Goal: Download file/media

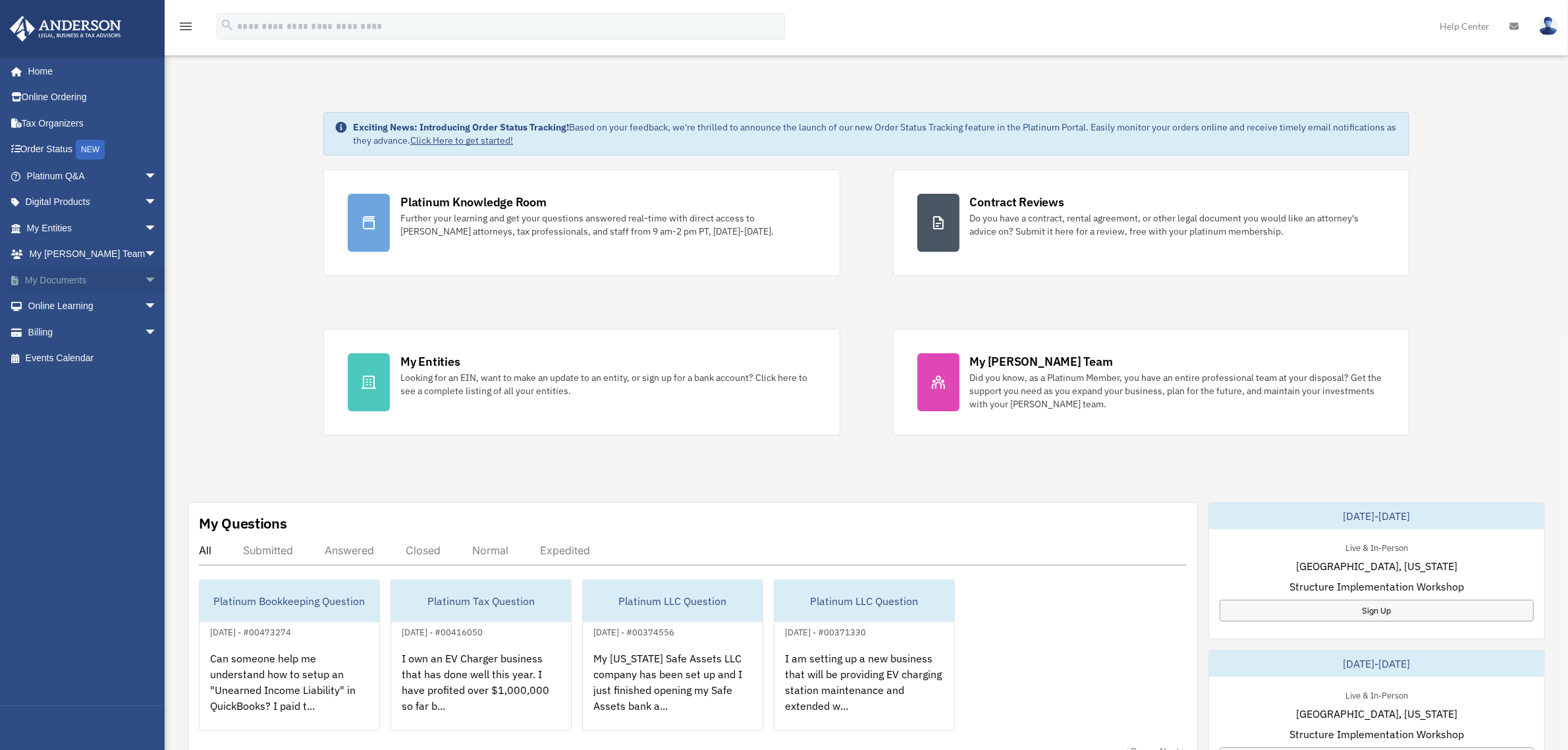
click at [144, 277] on span "arrow_drop_down" at bounding box center [157, 280] width 26 height 27
click at [54, 302] on link "Box" at bounding box center [98, 306] width 159 height 26
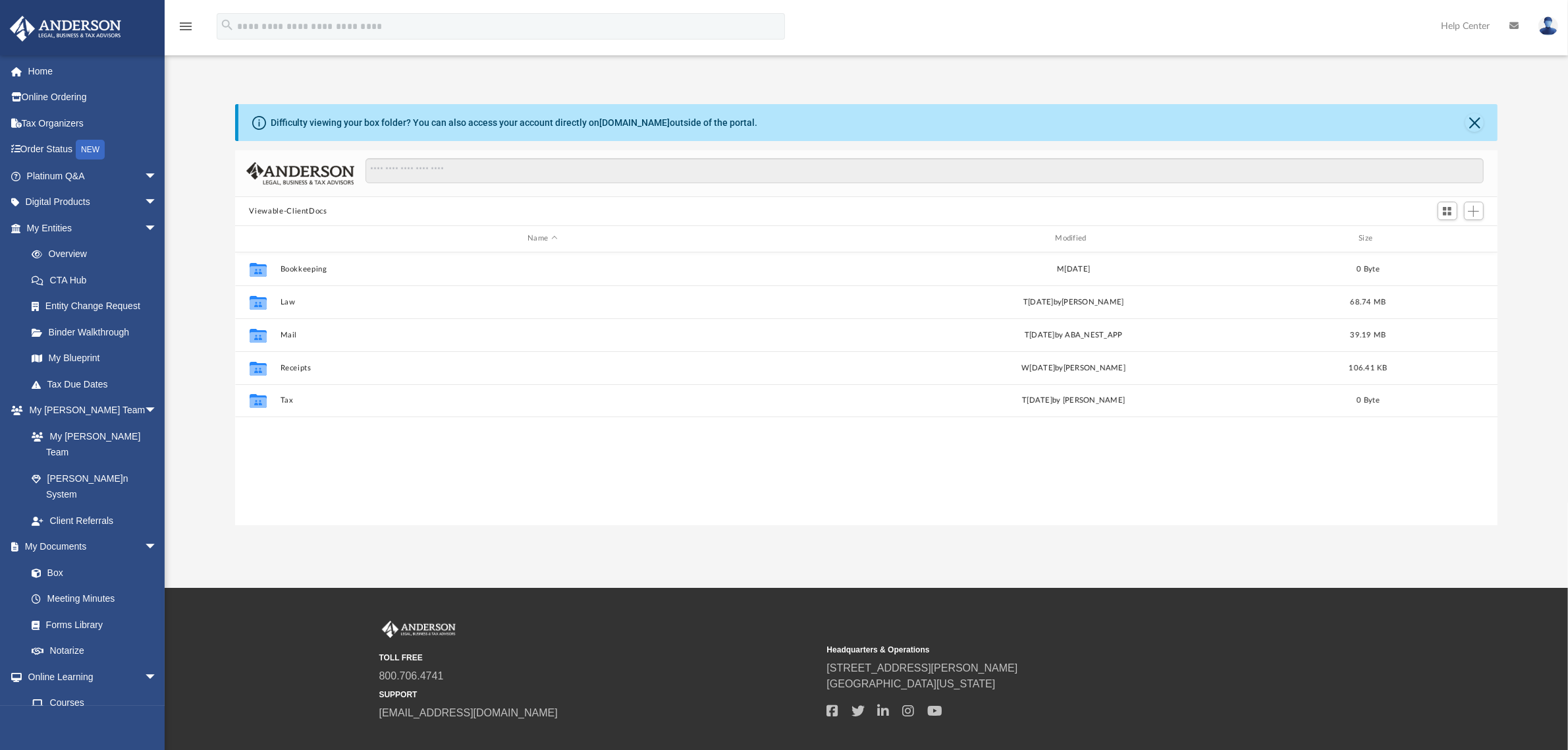
scroll to position [287, 1250]
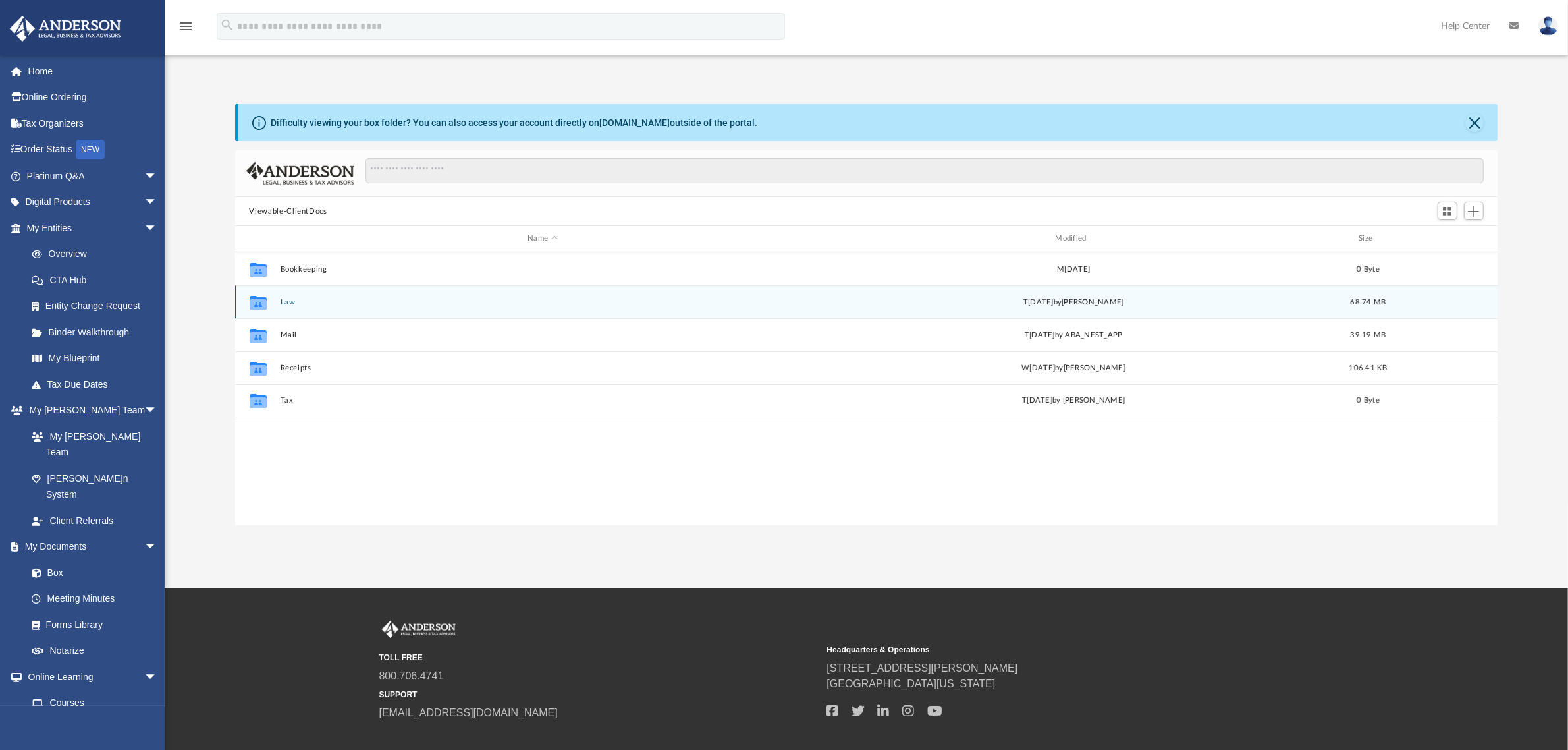
click at [271, 298] on div "Collaborated Folder" at bounding box center [258, 302] width 33 height 21
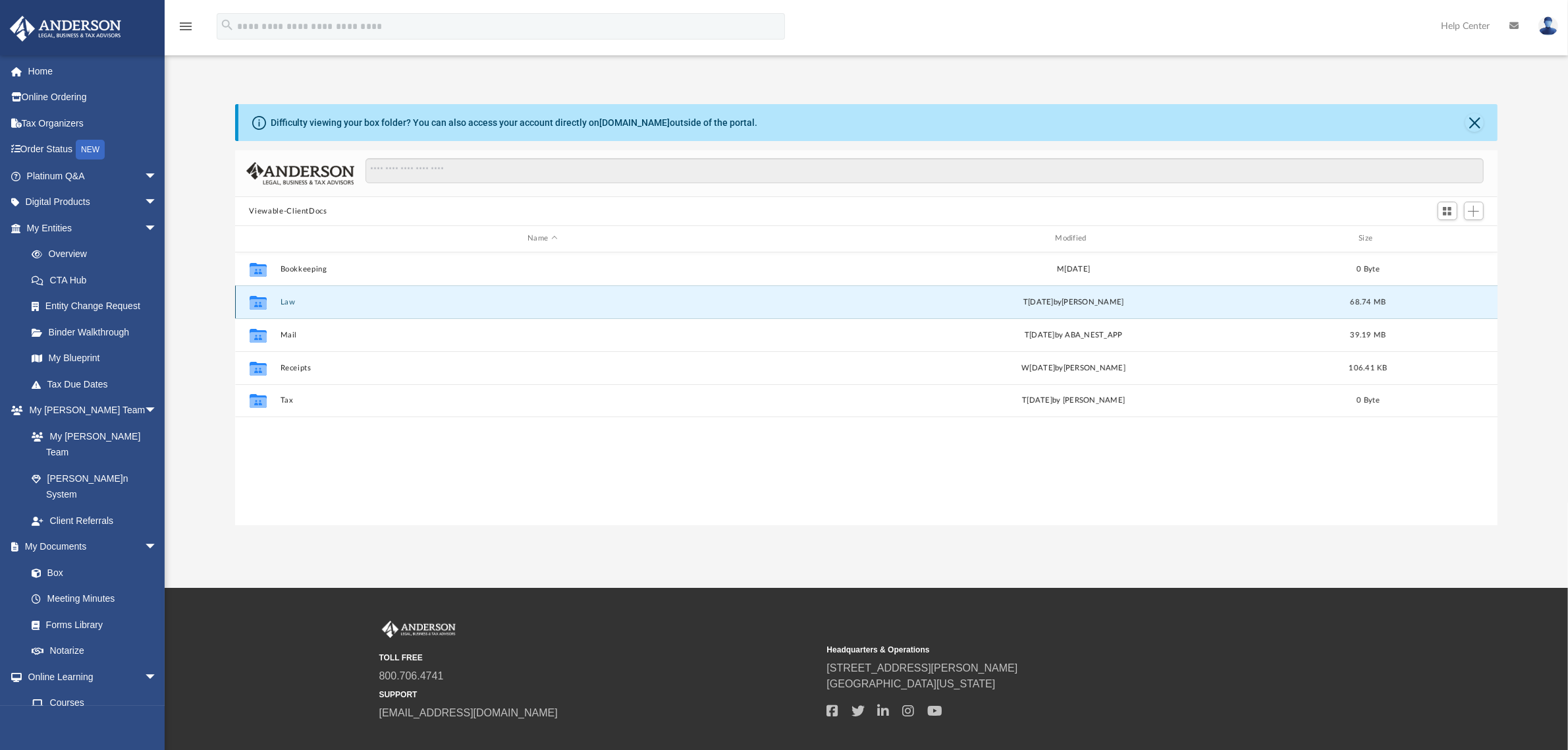
click at [290, 300] on button "Law" at bounding box center [542, 302] width 525 height 8
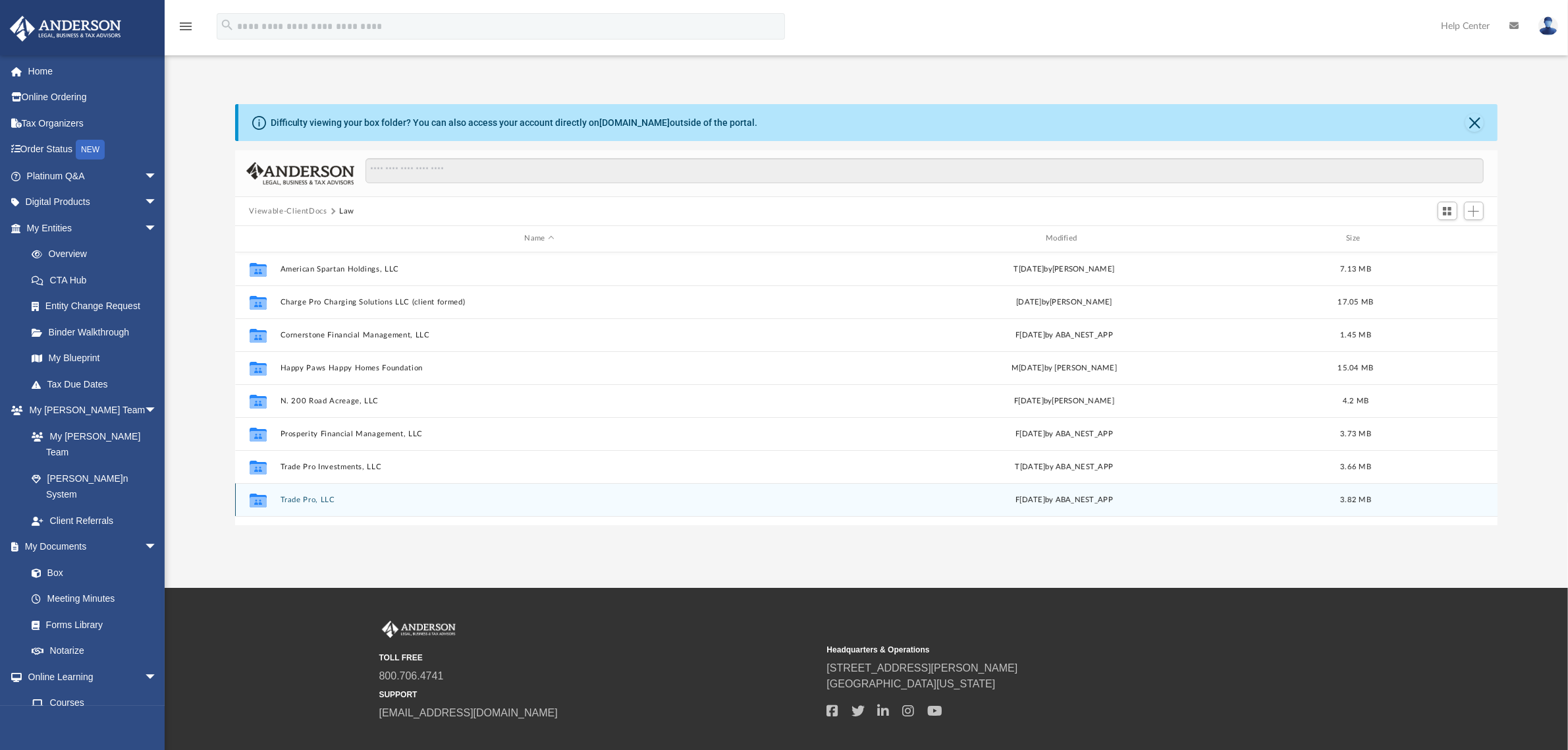
click at [320, 498] on button "Trade Pro, LLC" at bounding box center [539, 500] width 519 height 8
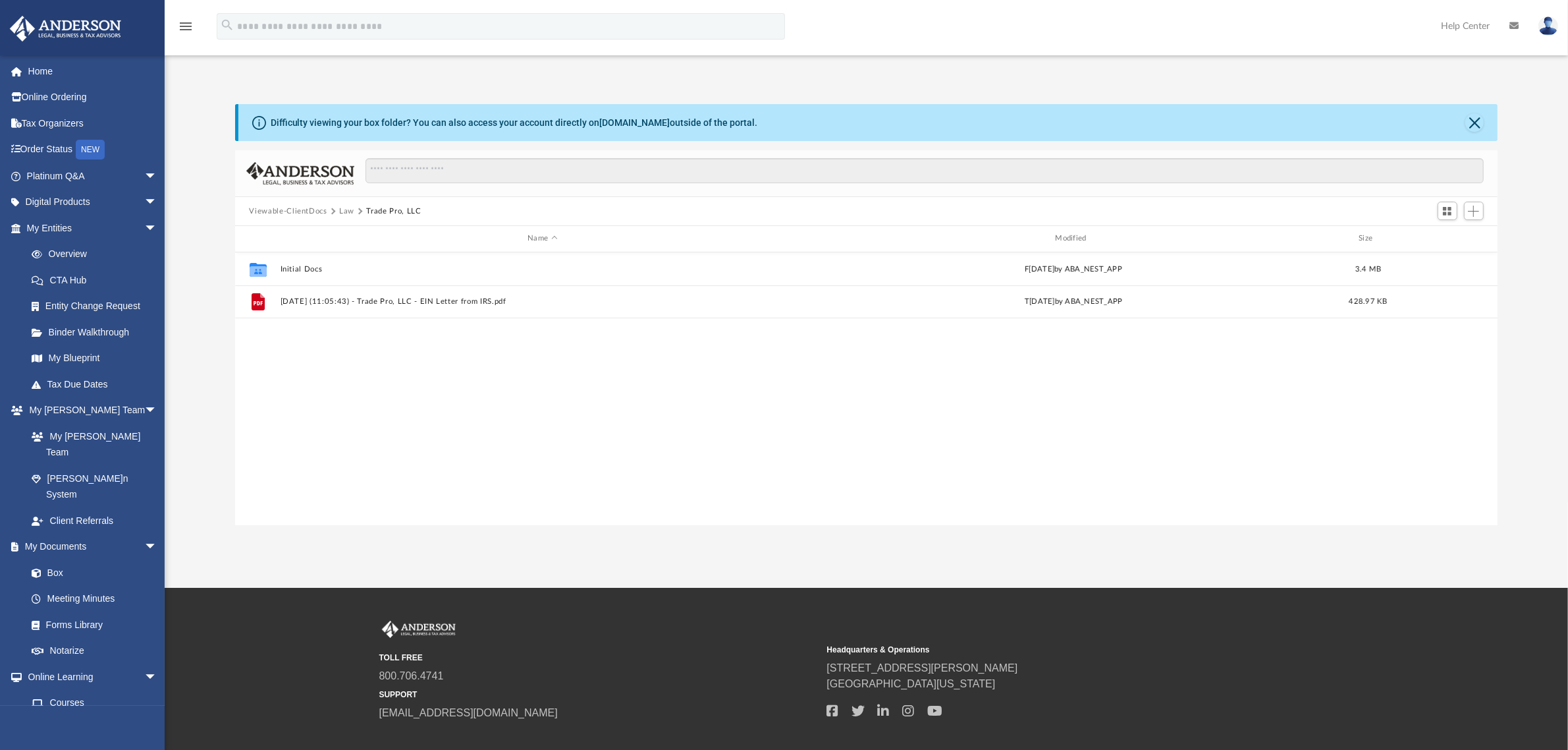
click at [394, 428] on div "Collaborated Folder Initial Docs Fri Nov 22 2024 by ABA_NEST_APP 3.4 MB File 20…" at bounding box center [866, 388] width 1263 height 273
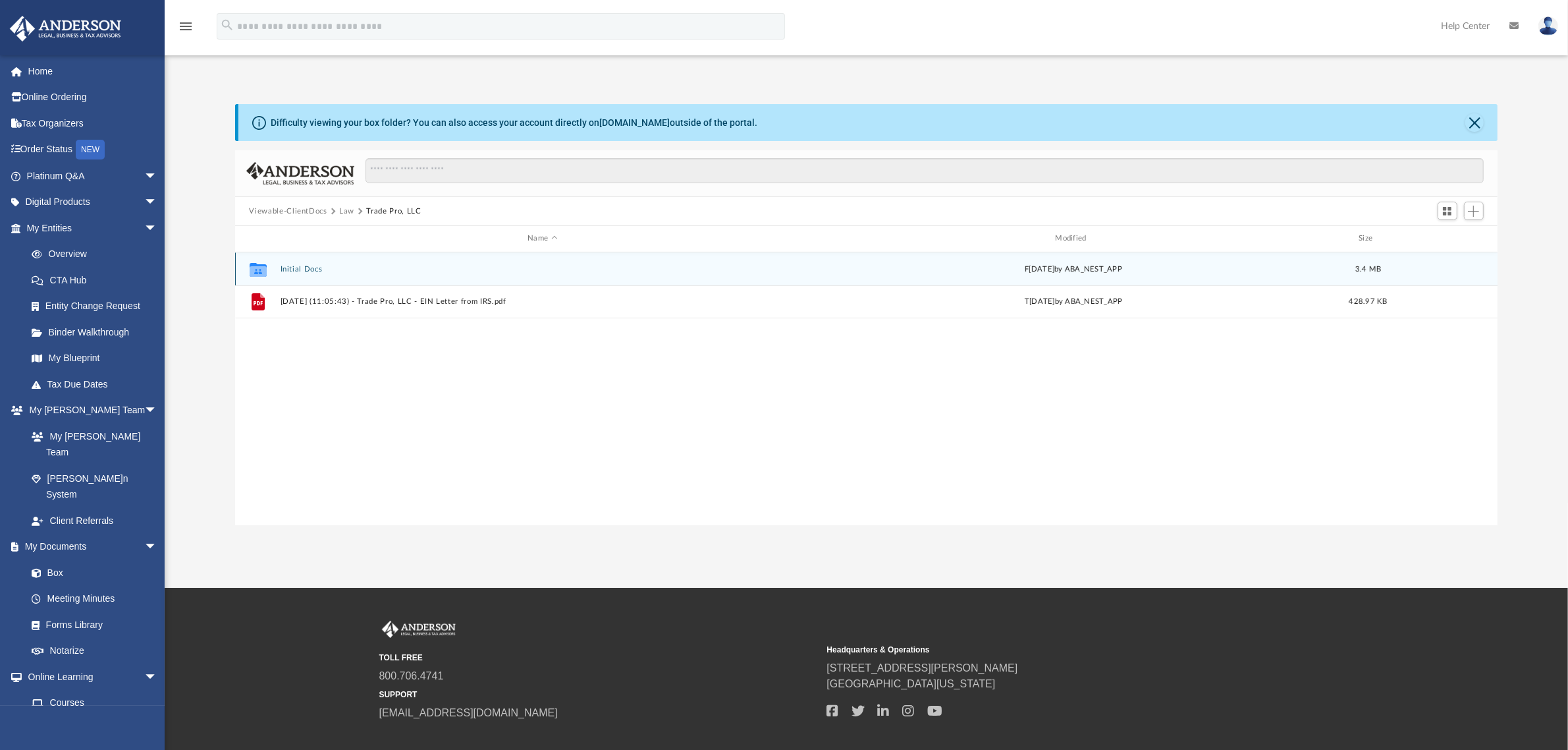
click at [302, 267] on button "Initial Docs" at bounding box center [542, 269] width 525 height 8
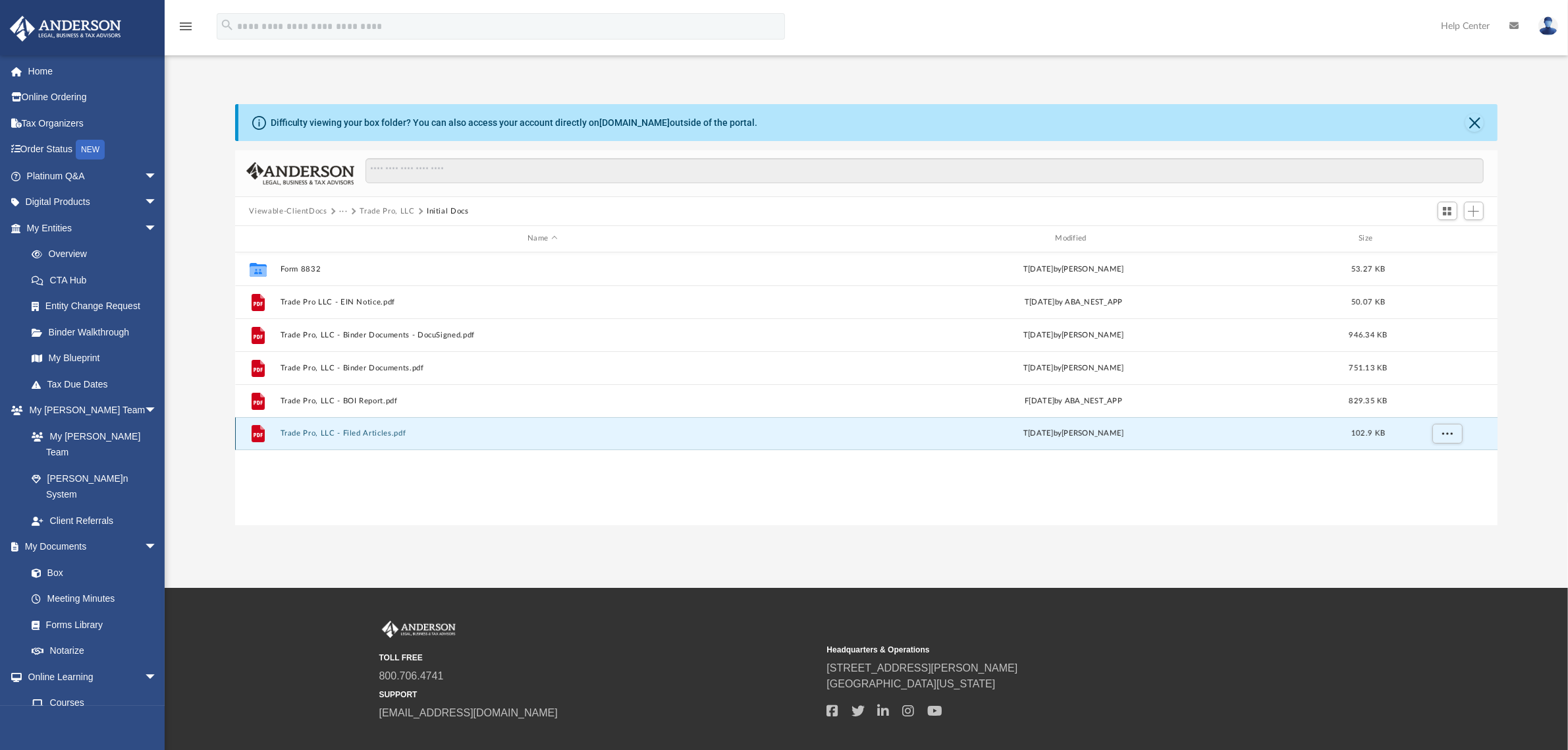
click at [343, 430] on button "Trade Pro, LLC - Filed Articles.pdf" at bounding box center [542, 433] width 525 height 8
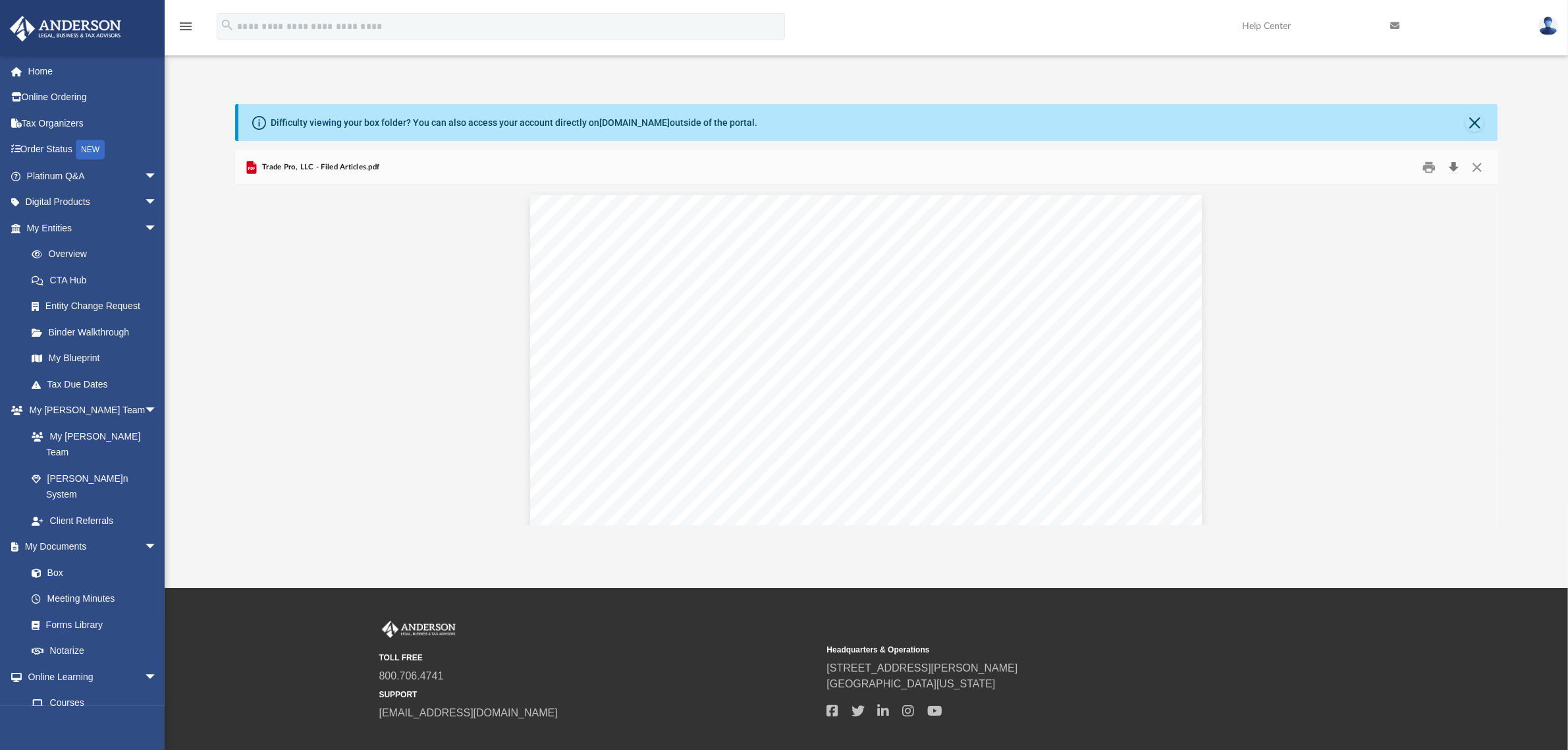
click at [1450, 166] on button "Download" at bounding box center [1454, 168] width 24 height 21
click at [65, 356] on link "My Blueprint" at bounding box center [98, 358] width 159 height 26
